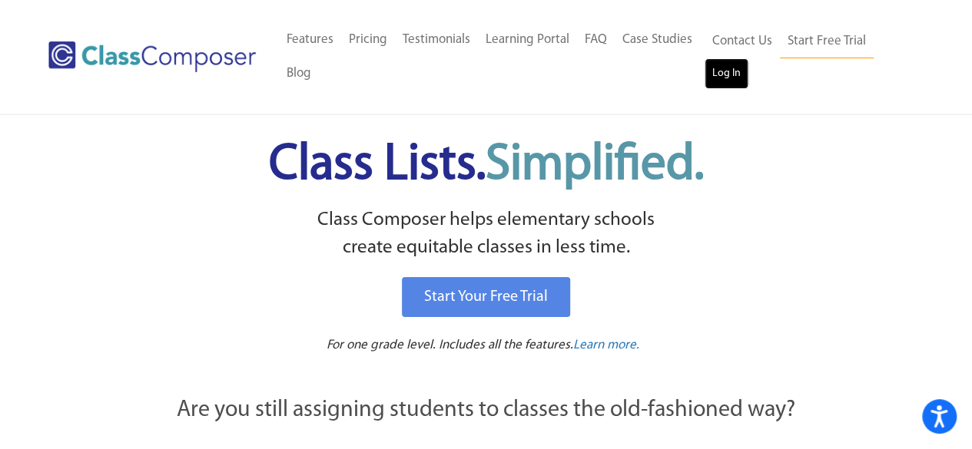
click at [733, 71] on link "Log In" at bounding box center [726, 73] width 44 height 31
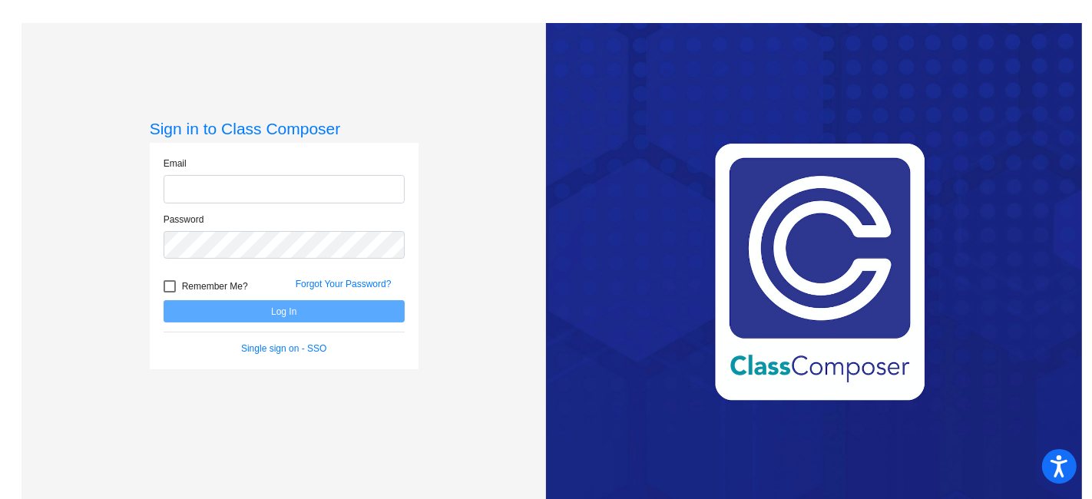
type input "[PERSON_NAME][EMAIL_ADDRESS][PERSON_NAME][DOMAIN_NAME]"
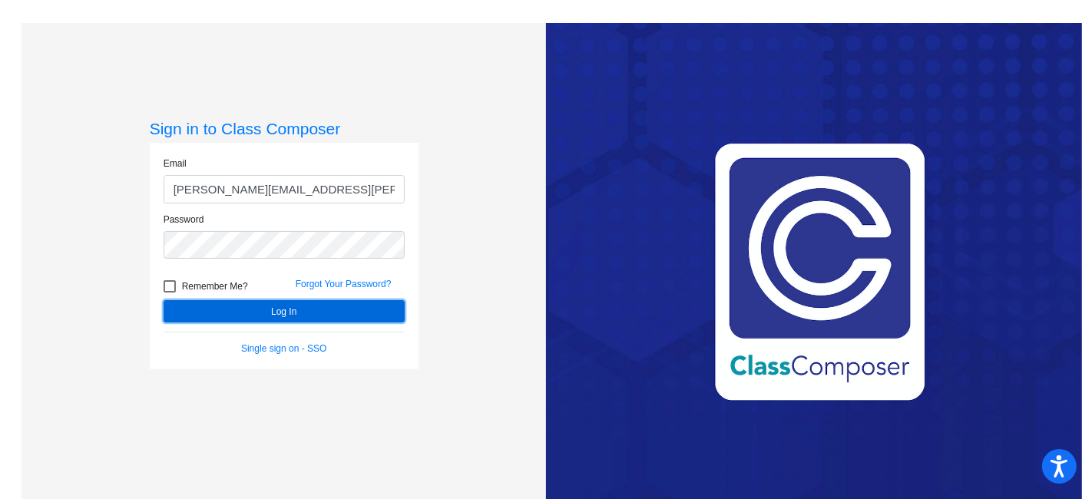
click at [290, 308] on button "Log In" at bounding box center [284, 311] width 241 height 22
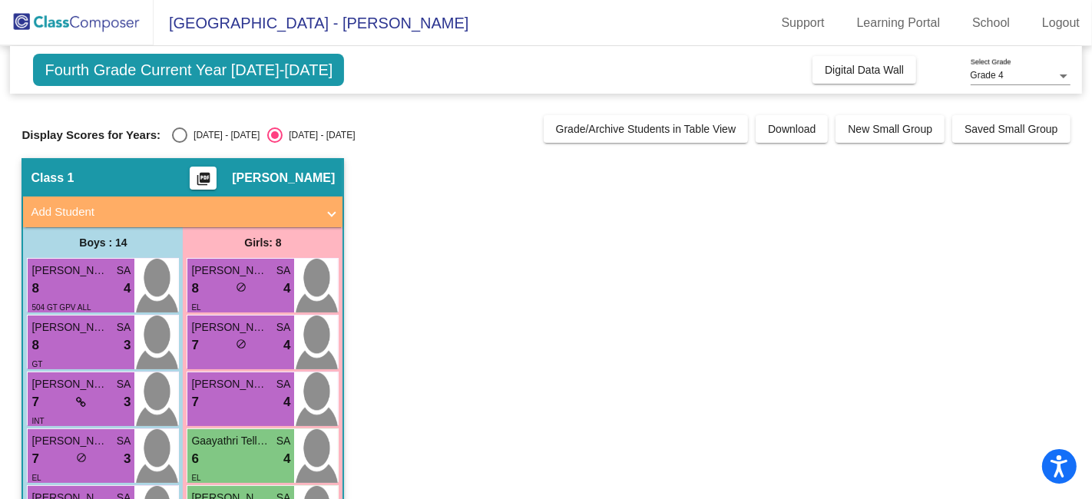
click at [996, 77] on span "Grade 4" at bounding box center [987, 75] width 33 height 11
click at [1000, 80] on span "Grade 4" at bounding box center [1021, 76] width 100 height 28
